Goal: Complete application form

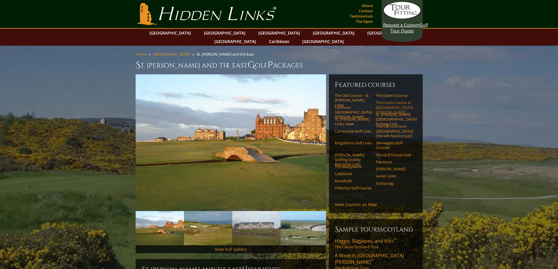
click at [388, 100] on link "The Castle Course at [GEOGRAPHIC_DATA][PERSON_NAME]" at bounding box center [394, 107] width 37 height 14
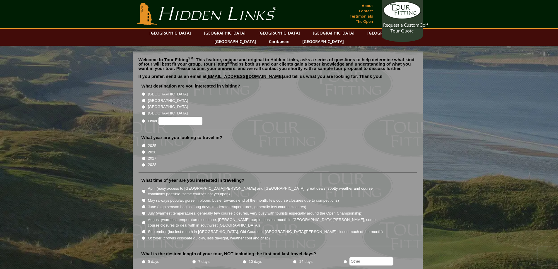
click at [144, 99] on input "[GEOGRAPHIC_DATA]" at bounding box center [144, 101] width 4 height 4
radio input "true"
click at [142, 150] on input "2026" at bounding box center [144, 152] width 4 height 4
radio input "true"
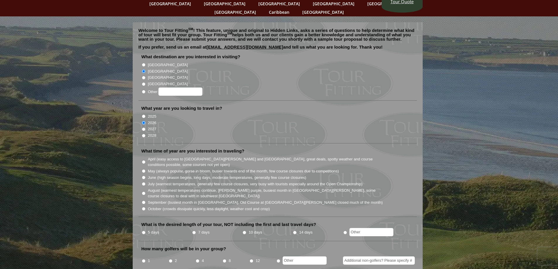
click at [143, 176] on input "June (high season begins, long days, moderate temperatures, generally few cours…" at bounding box center [144, 178] width 4 height 4
radio input "true"
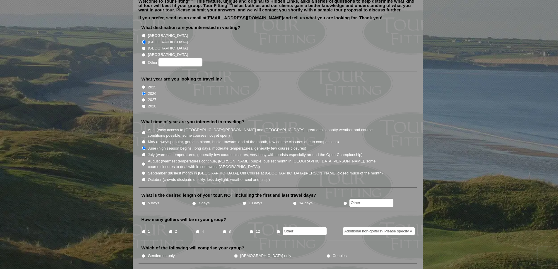
click at [144, 202] on input "5 days" at bounding box center [144, 204] width 4 height 4
radio input "true"
click at [197, 230] on input "4" at bounding box center [198, 232] width 4 height 4
radio input "true"
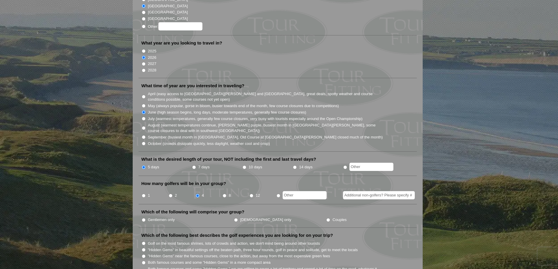
scroll to position [117, 0]
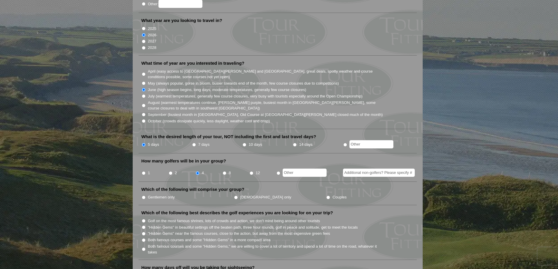
click at [326, 196] on input "Couples" at bounding box center [328, 198] width 4 height 4
radio input "true"
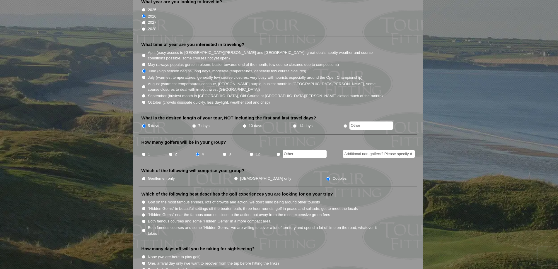
scroll to position [146, 0]
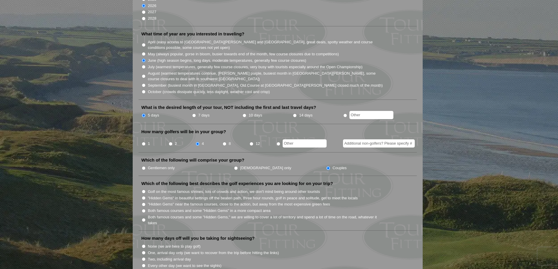
click at [143, 209] on input "Both famous courses and some "Hidden Gems" in a more compact area" at bounding box center [144, 211] width 4 height 4
radio input "true"
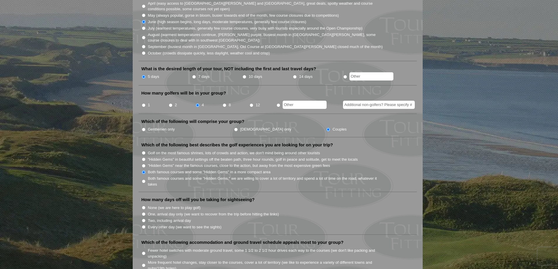
scroll to position [205, 0]
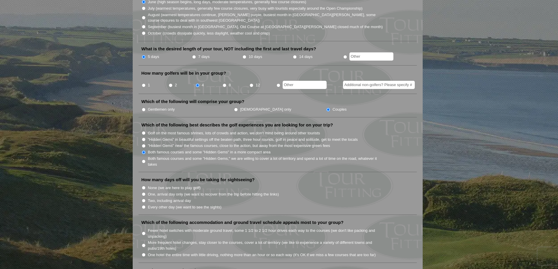
click at [144, 205] on input "Every other day (we want to see the sights)" at bounding box center [144, 207] width 4 height 4
radio input "true"
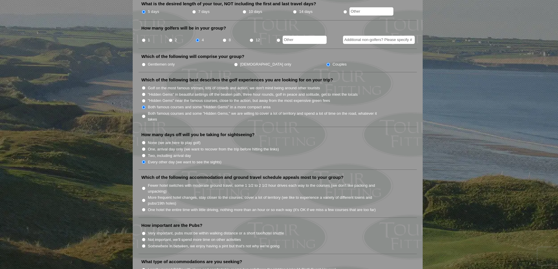
scroll to position [264, 0]
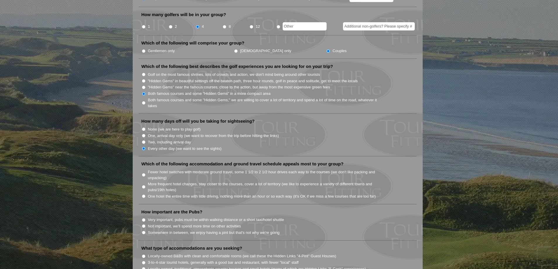
click at [145, 173] on input "Fewer hotel switches with moderate ground travel, some 1 1/2 to 2 1/2 hour driv…" at bounding box center [144, 175] width 4 height 4
radio input "true"
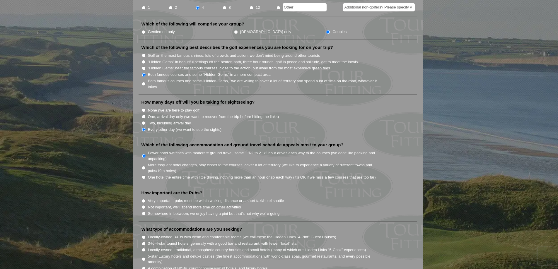
scroll to position [293, 0]
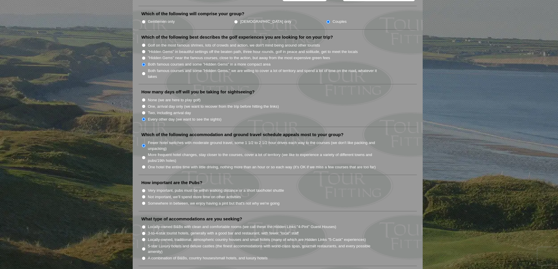
click at [145, 202] on input "Somewhere in between, we enjoy having a pint but that's not why we're going" at bounding box center [144, 204] width 4 height 4
radio input "true"
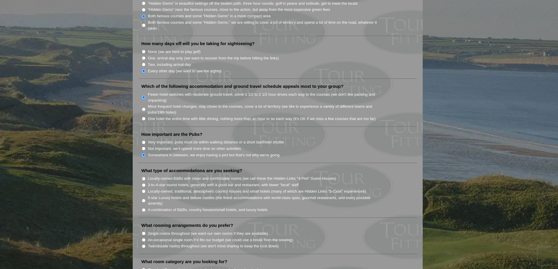
scroll to position [352, 0]
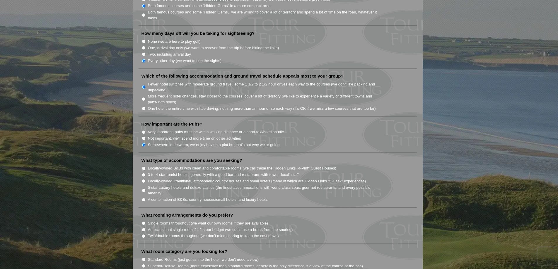
click at [144, 167] on input "Locally-owned B&Bs with clean and comfortable rooms (we call these the Hidden L…" at bounding box center [144, 169] width 4 height 4
radio input "true"
click at [144, 198] on input "A combination of B&Bs, country houses/small hotels, and luxury hotels" at bounding box center [144, 200] width 4 height 4
radio input "true"
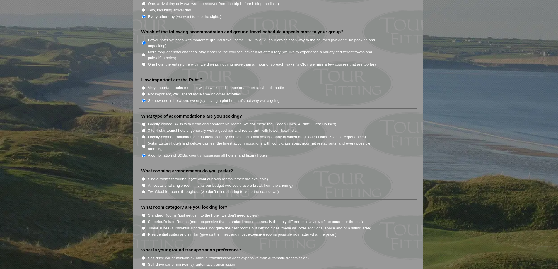
scroll to position [410, 0]
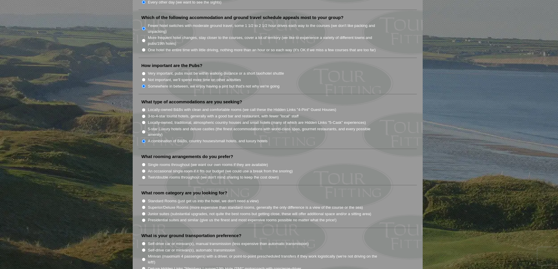
click at [144, 176] on input "Twin/double rooms throughout (we don't mind sharing to keep the cost down)" at bounding box center [144, 178] width 4 height 4
radio input "true"
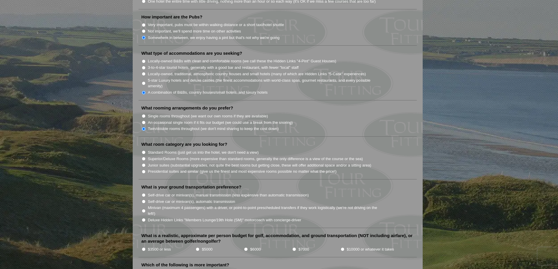
scroll to position [469, 0]
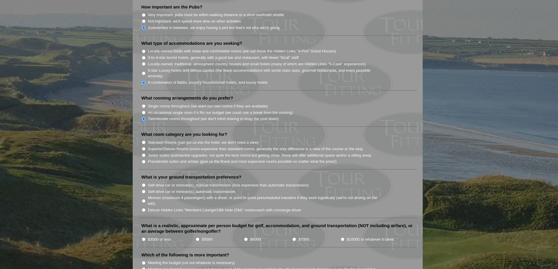
click at [143, 147] on input "Superior/Deluxe Rooms (more expensive than standard rooms, generally the only d…" at bounding box center [144, 149] width 4 height 4
radio input "true"
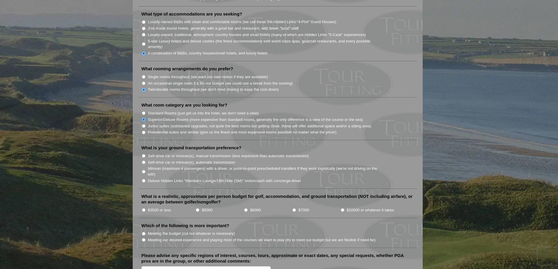
scroll to position [527, 0]
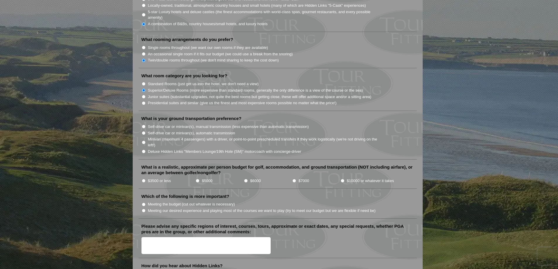
click at [143, 141] on input "Minivan (maximum 4 passengers) with a driver, or point-to-point prescheduled tr…" at bounding box center [144, 143] width 4 height 4
radio input "true"
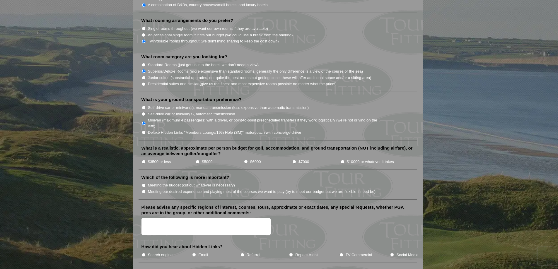
scroll to position [557, 0]
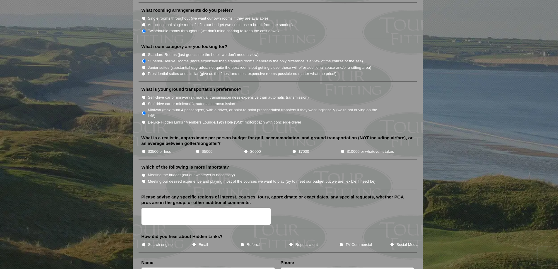
click at [198, 150] on input "$5000" at bounding box center [198, 152] width 4 height 4
radio input "true"
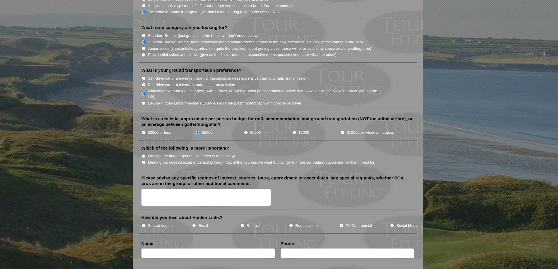
scroll to position [586, 0]
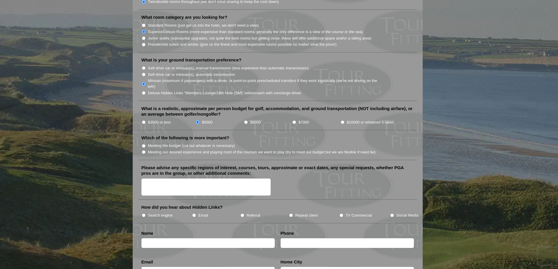
click at [143, 144] on input "Meeting the budget (cut out whatever is necessary)" at bounding box center [144, 146] width 4 height 4
radio input "true"
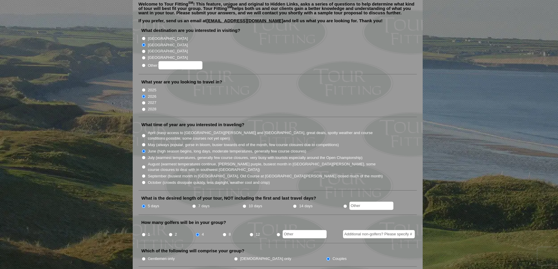
scroll to position [0, 0]
